Goal: Information Seeking & Learning: Learn about a topic

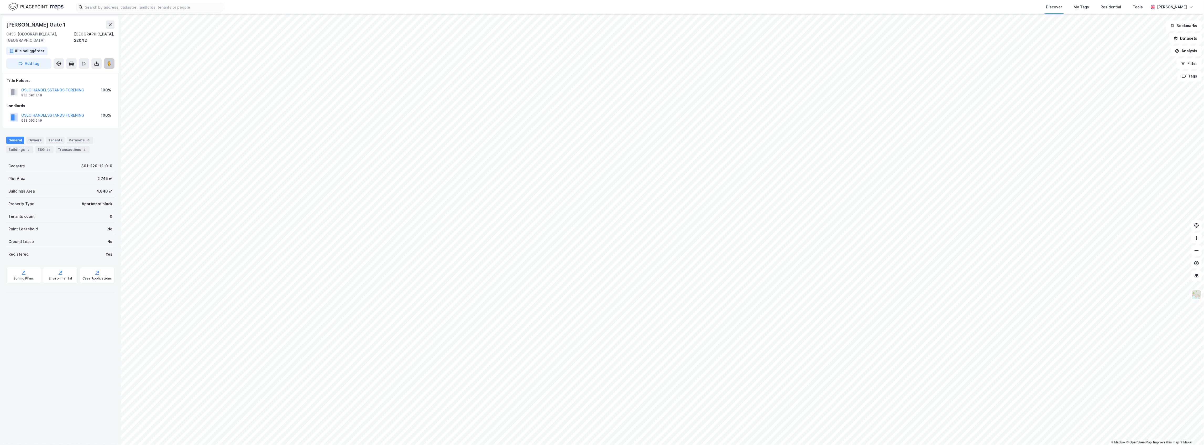
click at [107, 61] on icon at bounding box center [109, 63] width 5 height 5
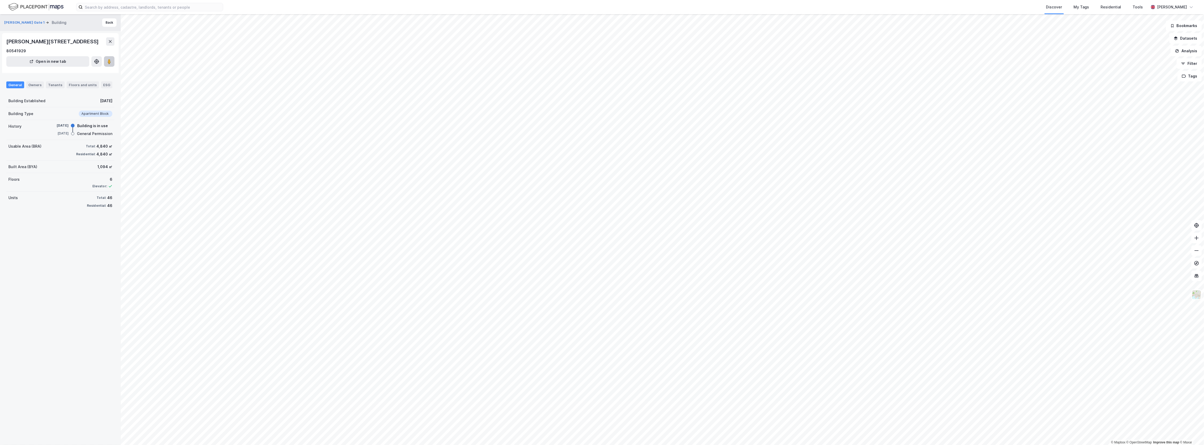
click at [110, 63] on image at bounding box center [109, 61] width 3 height 5
